Goal: Transaction & Acquisition: Purchase product/service

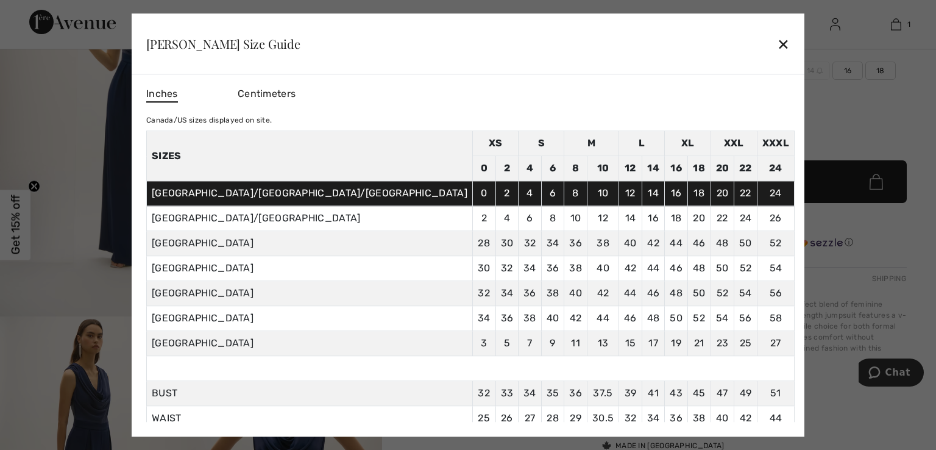
scroll to position [244, 0]
click at [777, 42] on div "✕" at bounding box center [783, 44] width 13 height 26
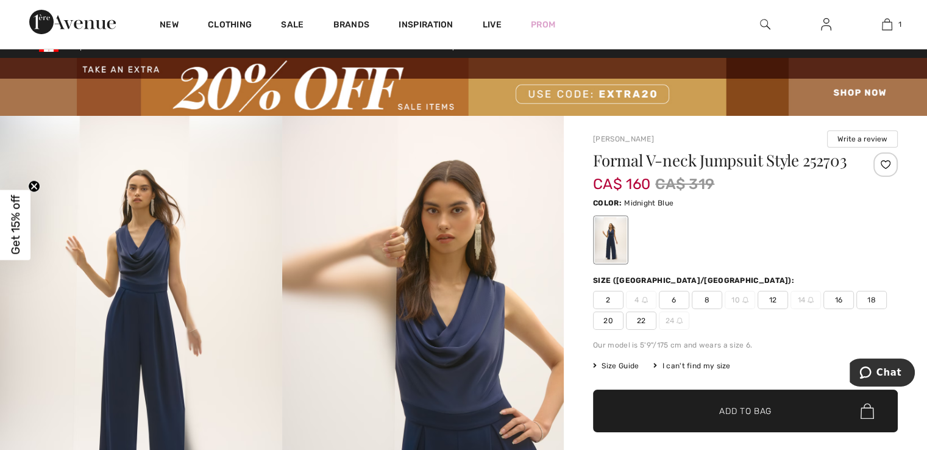
scroll to position [0, 0]
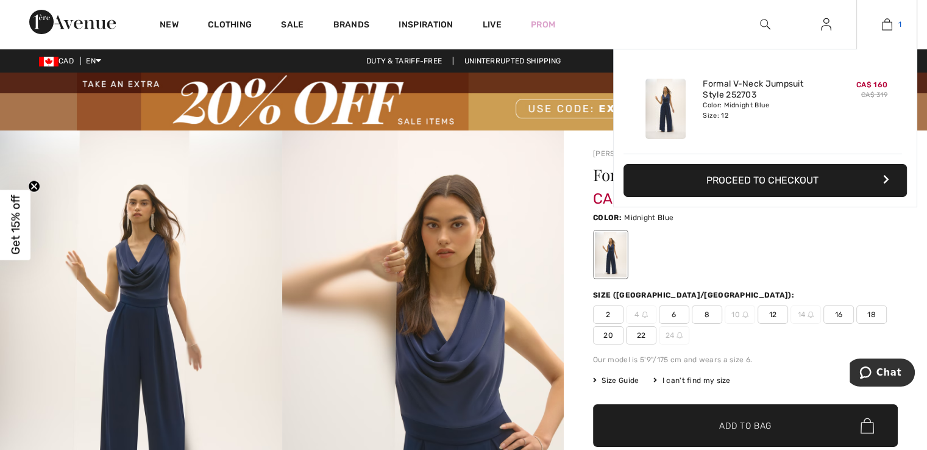
click at [887, 23] on img at bounding box center [887, 24] width 10 height 15
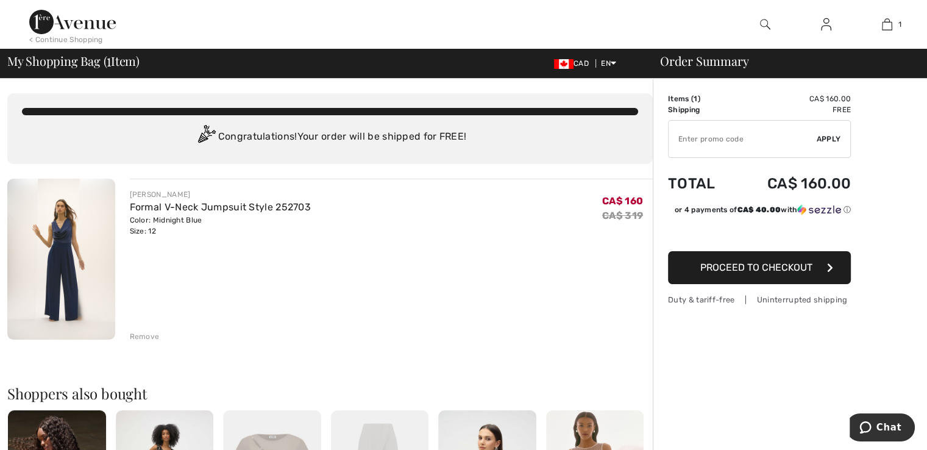
type input "EXTRA20"
type input "NEW15"
type input "EXTRA20"
